Goal: Manage account settings

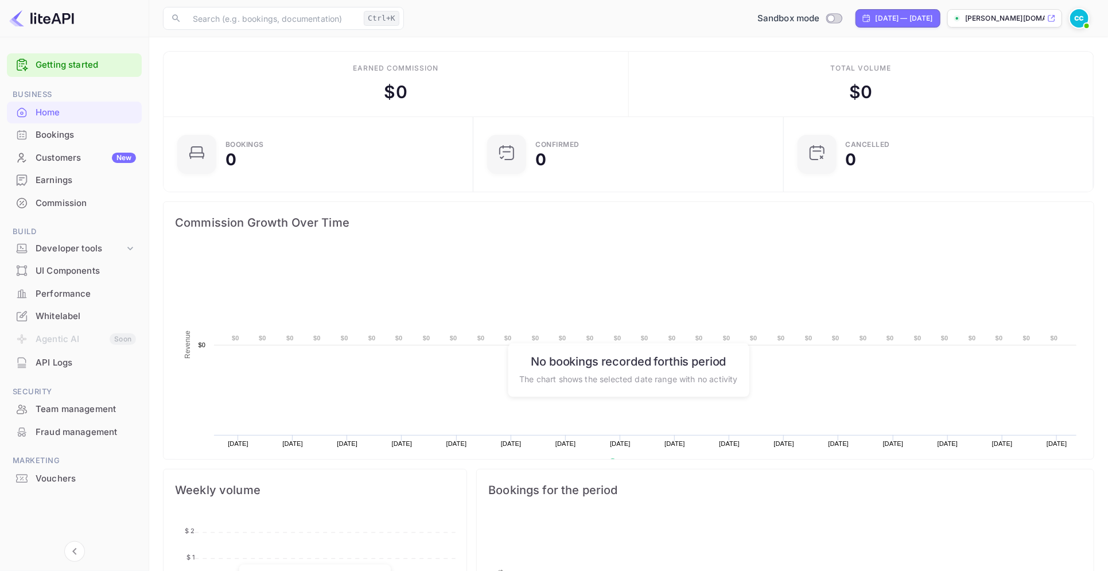
scroll to position [174, 292]
click at [61, 201] on div "Commission" at bounding box center [86, 203] width 100 height 13
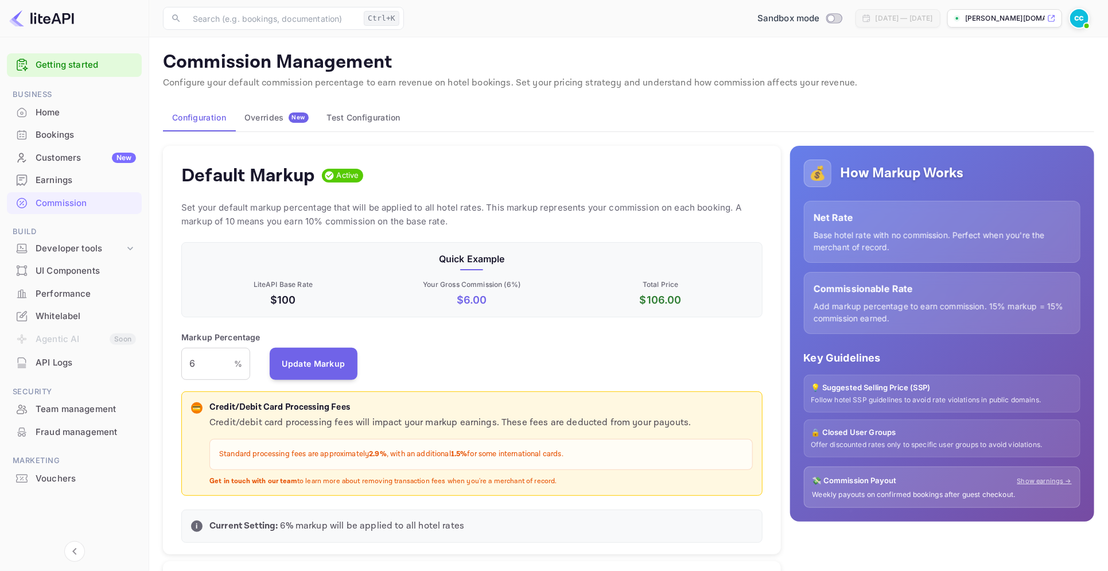
scroll to position [192, 569]
click at [71, 268] on div "UI Components" at bounding box center [86, 270] width 100 height 13
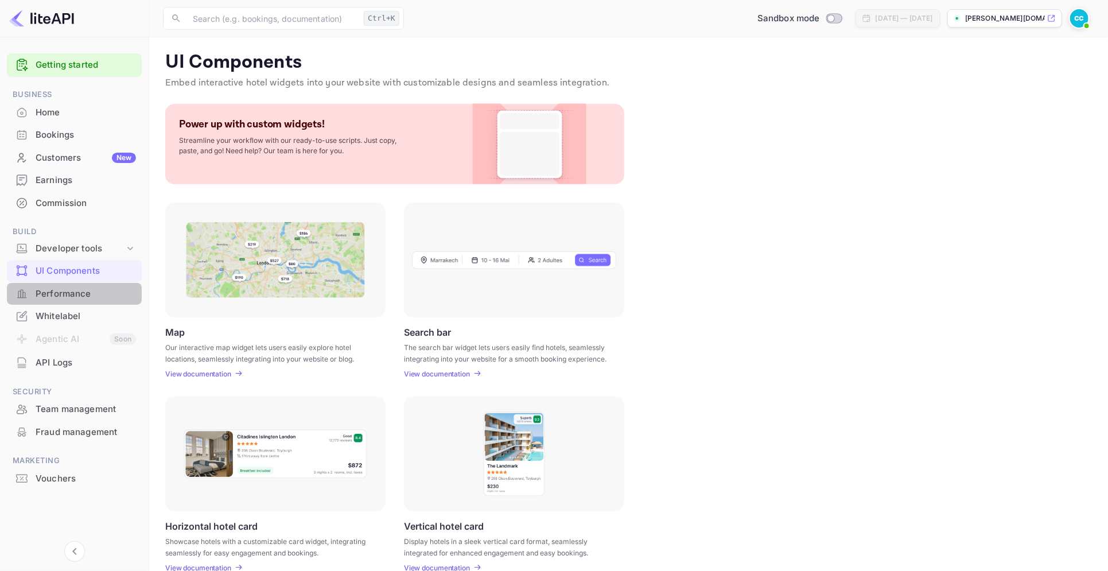
click at [57, 294] on div "Performance" at bounding box center [86, 293] width 100 height 13
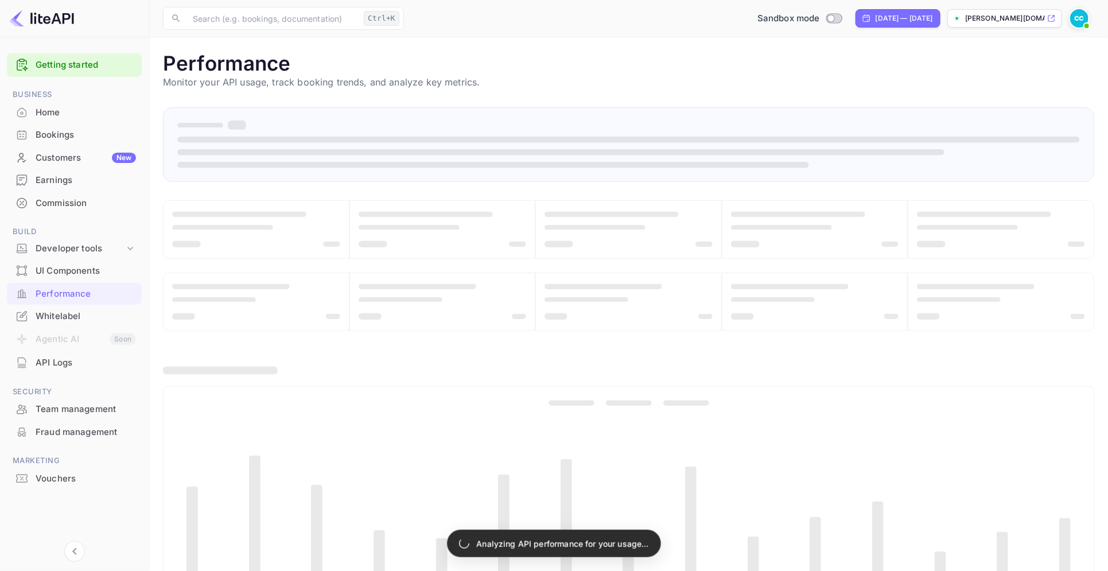
click at [55, 314] on div "Whitelabel" at bounding box center [86, 316] width 100 height 13
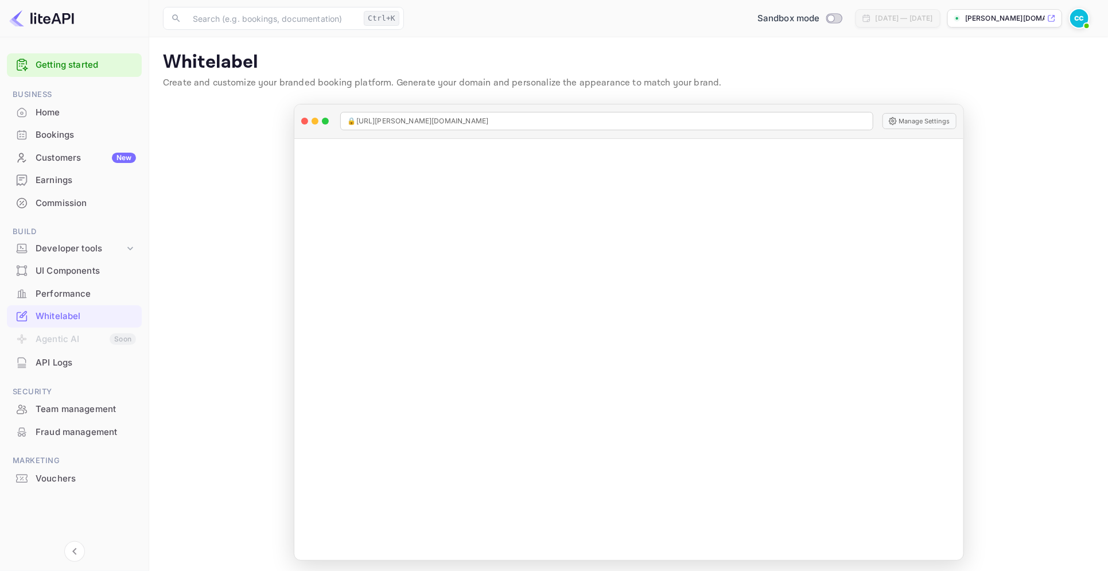
click at [46, 67] on link "Getting started" at bounding box center [86, 65] width 100 height 13
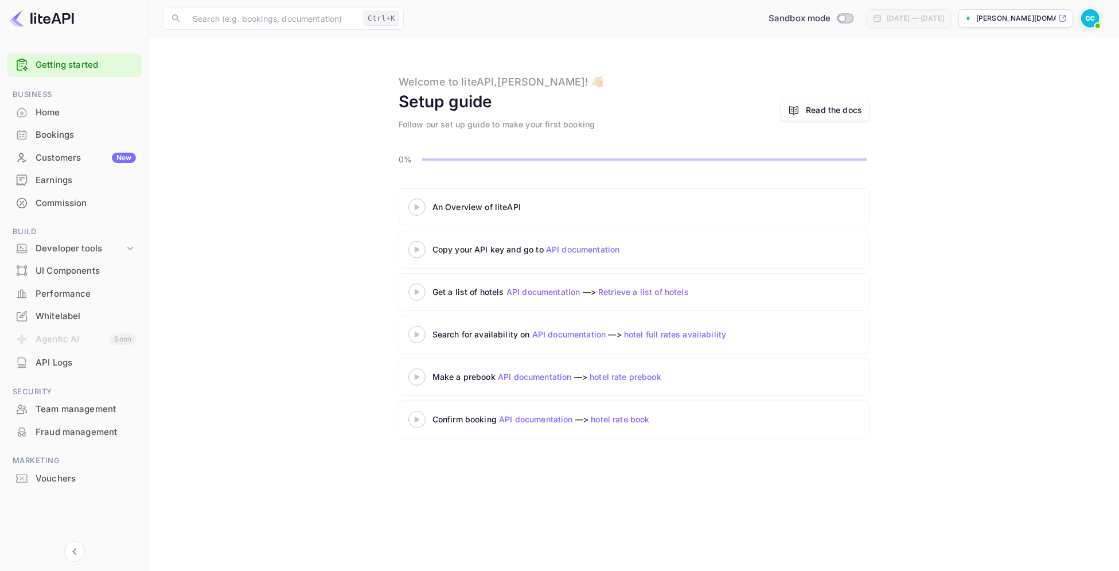
click at [1092, 19] on img at bounding box center [1091, 18] width 18 height 18
click at [1018, 88] on div "Settings" at bounding box center [1035, 91] width 132 height 28
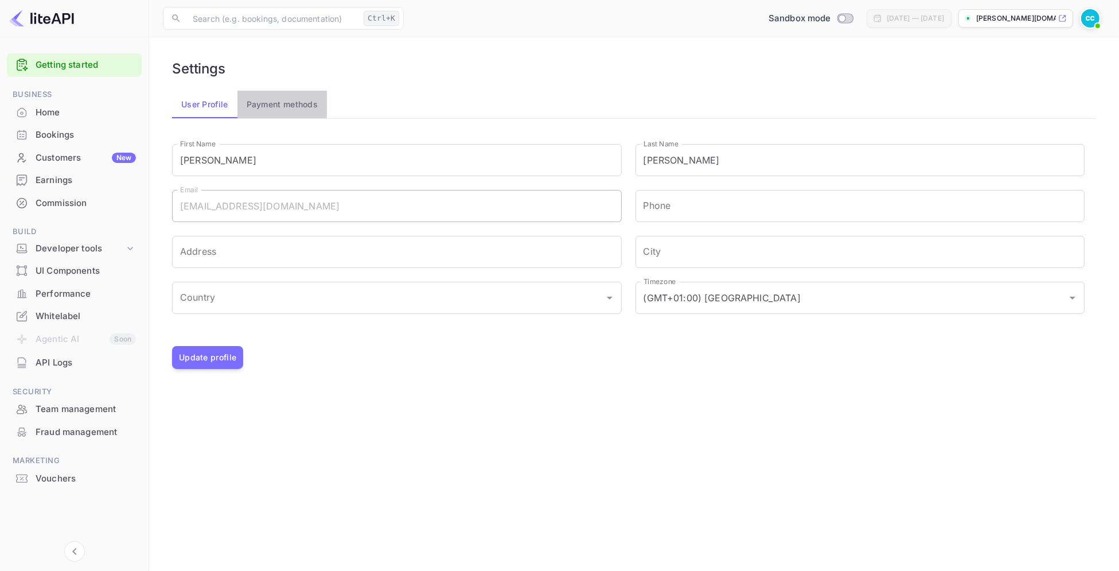
click at [281, 102] on button "Payment methods" at bounding box center [283, 105] width 90 height 28
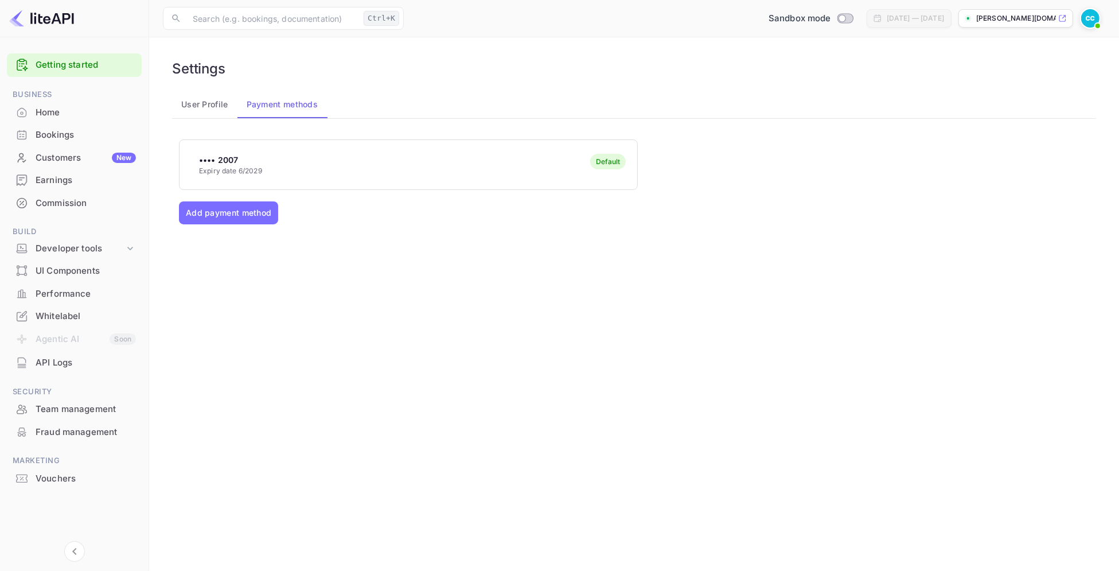
click at [60, 108] on div "Home" at bounding box center [86, 112] width 100 height 13
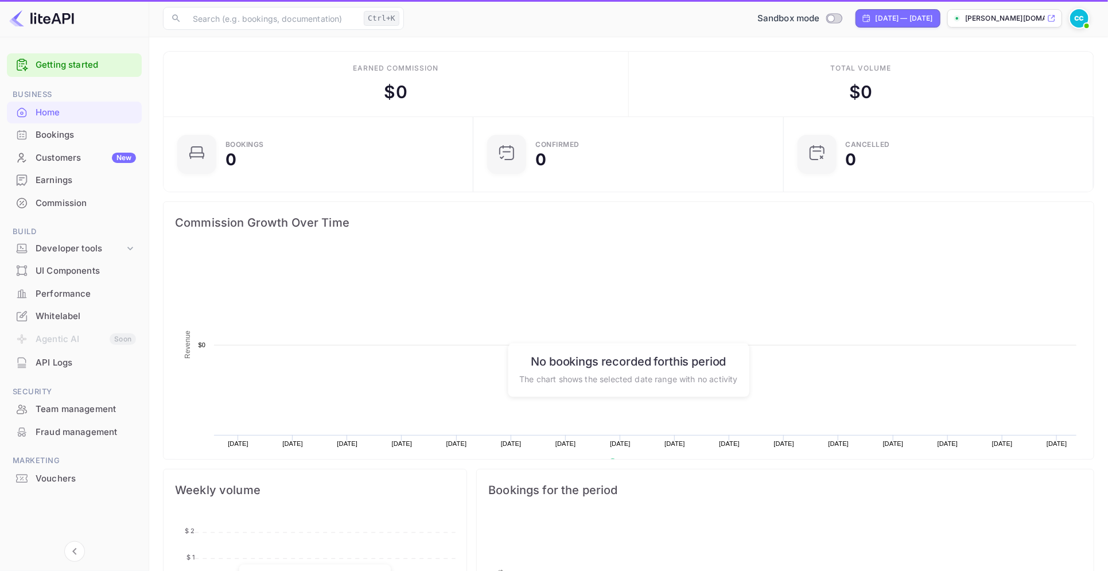
scroll to position [174, 292]
